Goal: Check status: Check status

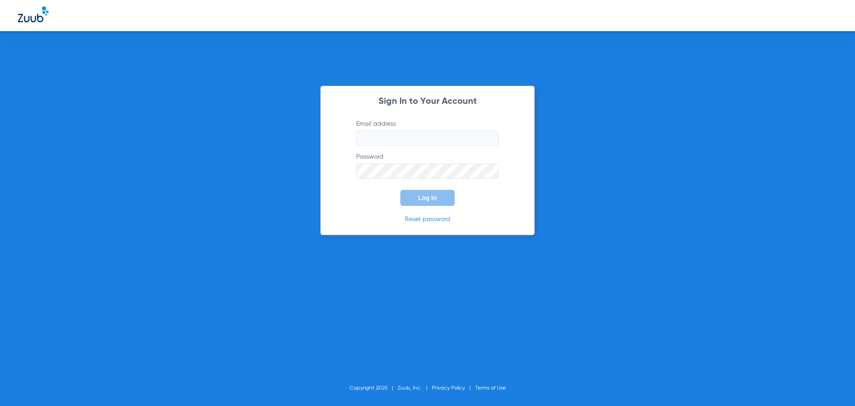
click at [442, 137] on input "Email address" at bounding box center [427, 137] width 143 height 15
type input "[EMAIL_ADDRESS][DOMAIN_NAME]"
click at [400, 190] on button "Log In" at bounding box center [427, 198] width 54 height 16
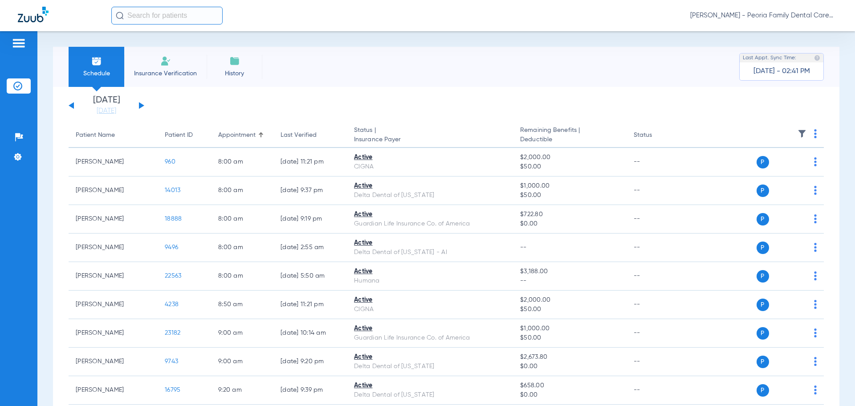
click at [141, 107] on button at bounding box center [141, 105] width 5 height 7
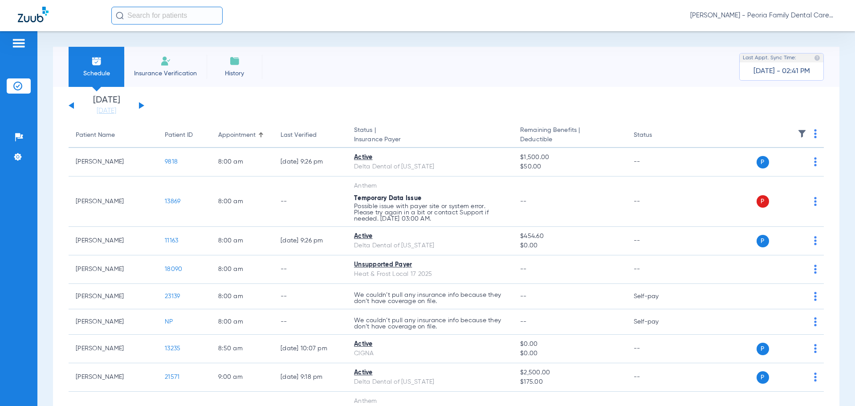
click at [140, 103] on button at bounding box center [141, 105] width 5 height 7
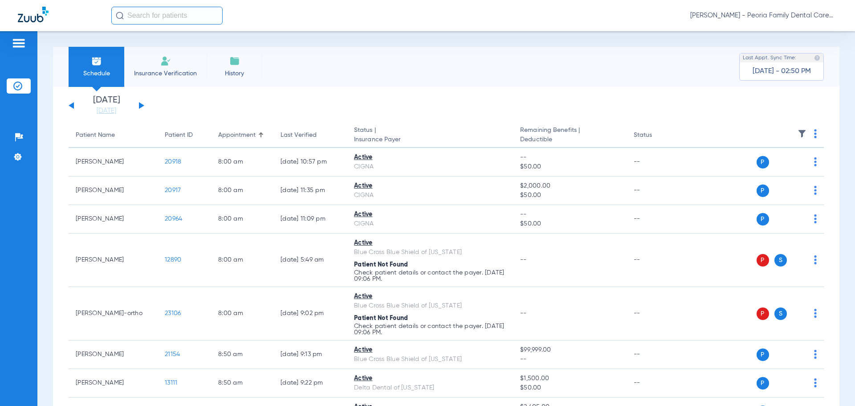
click at [143, 106] on button at bounding box center [141, 105] width 5 height 7
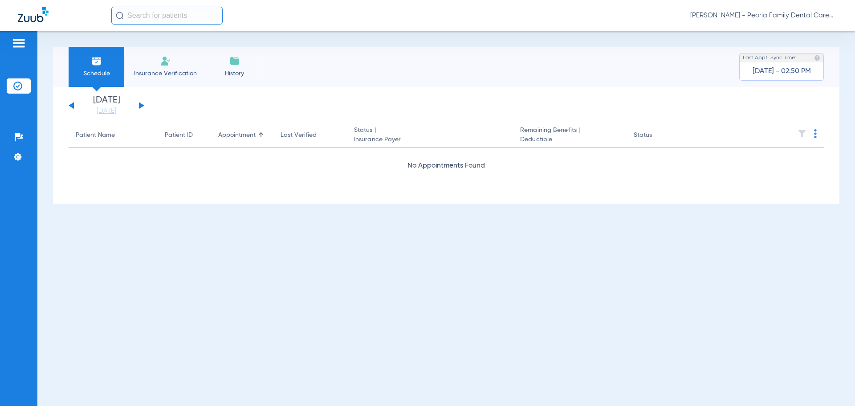
click at [143, 106] on button at bounding box center [141, 105] width 5 height 7
